Goal: Navigation & Orientation: Find specific page/section

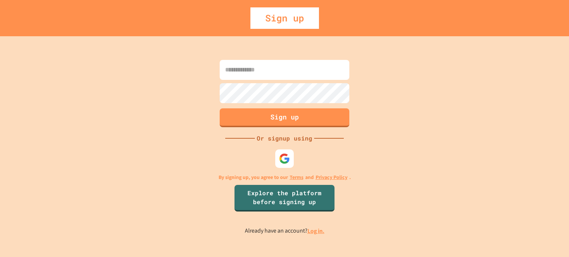
click at [310, 232] on link "Log in." at bounding box center [315, 231] width 17 height 8
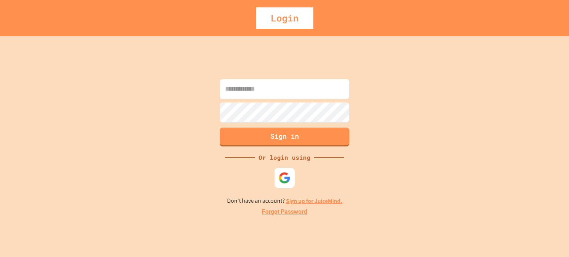
click at [281, 179] on img at bounding box center [284, 178] width 12 height 12
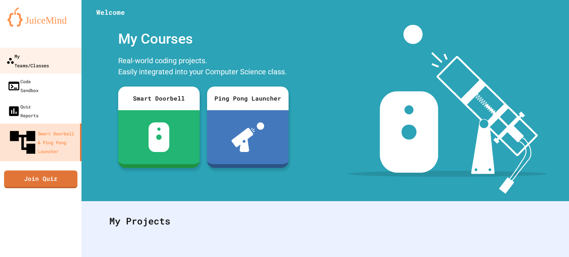
click at [39, 53] on div "My Teams/Classes" at bounding box center [27, 60] width 43 height 18
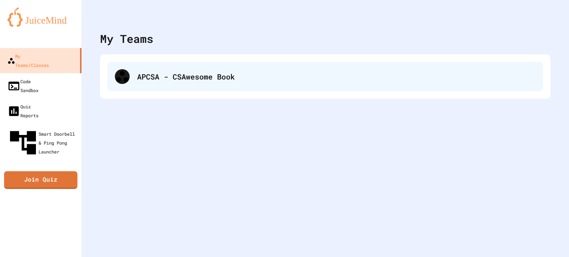
click at [141, 80] on div "APCSA - CSAwesome Book" at bounding box center [336, 76] width 398 height 11
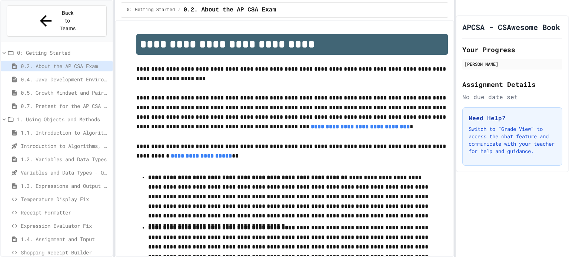
scroll to position [20, 0]
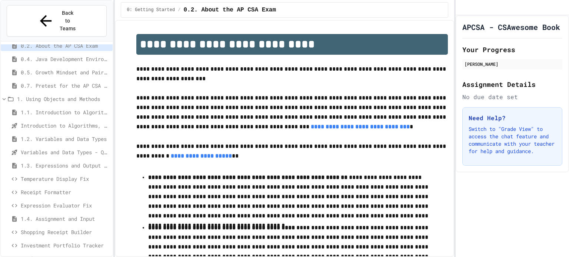
click at [33, 228] on span "Shopping Receipt Builder" at bounding box center [65, 232] width 89 height 8
